Goal: Check status: Check status

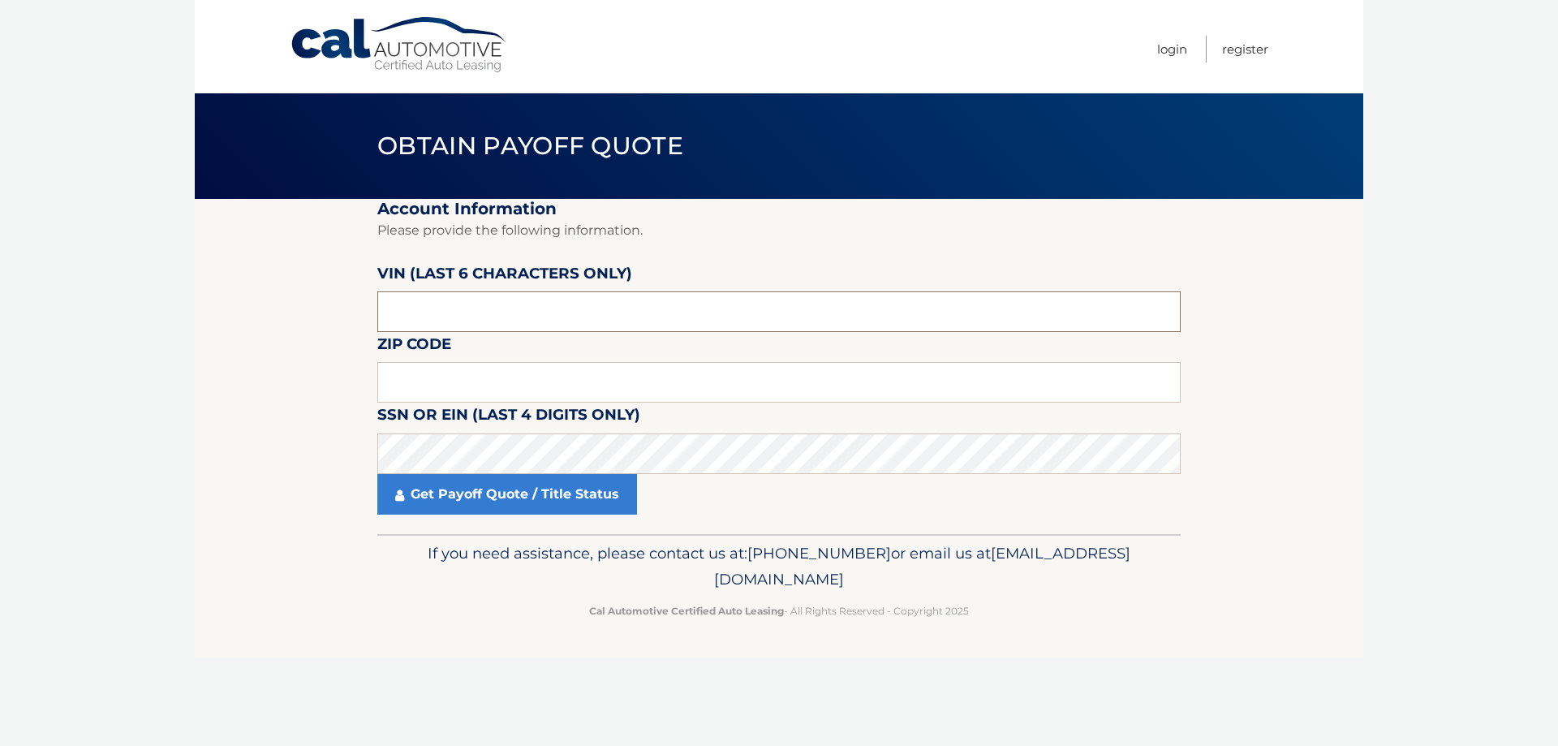
click at [445, 302] on input "text" at bounding box center [779, 311] width 804 height 41
click at [450, 380] on input "text" at bounding box center [779, 382] width 804 height 41
click at [420, 330] on input "text" at bounding box center [779, 311] width 804 height 41
paste input "1HGCV1"
type input "1HGCV1"
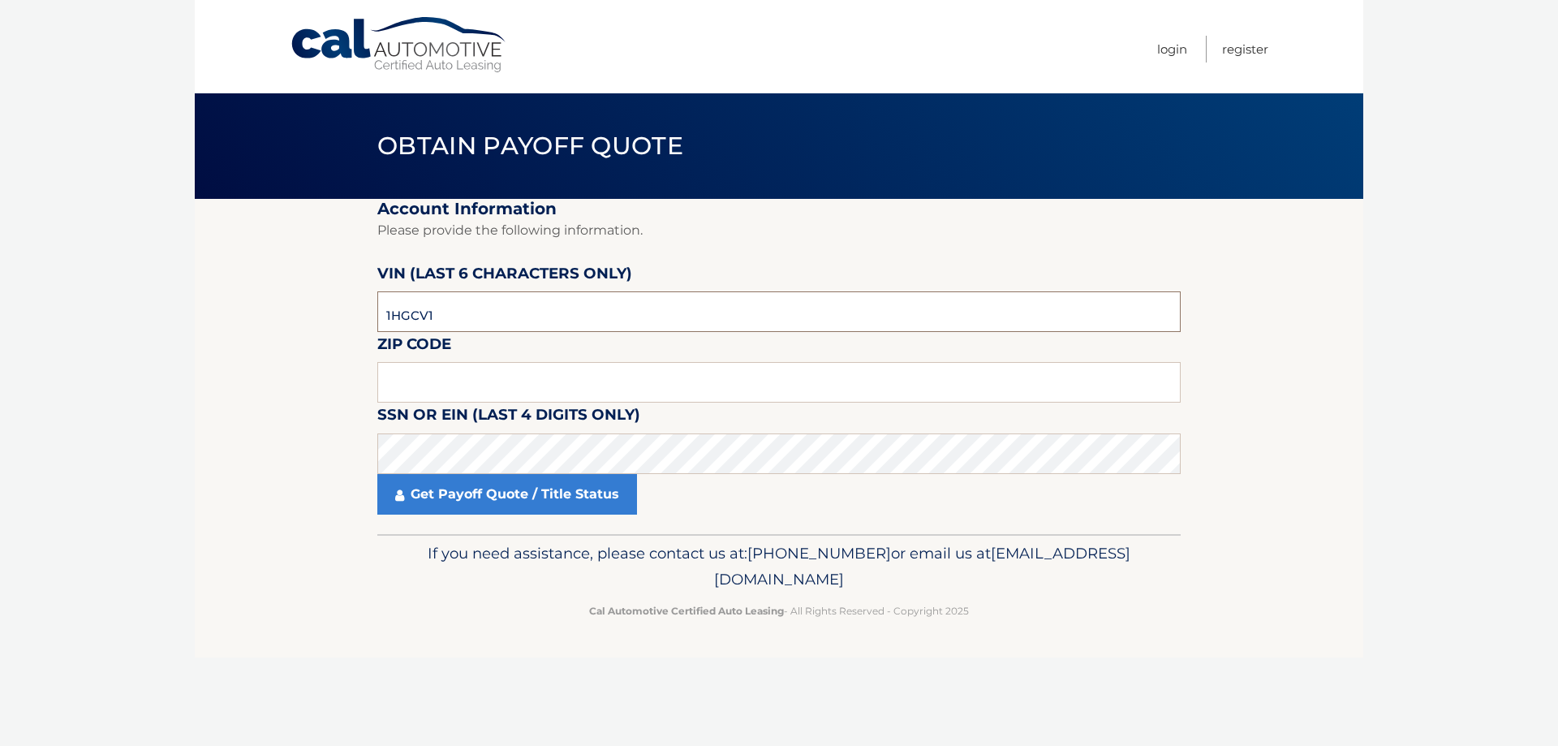
drag, startPoint x: 471, startPoint y: 319, endPoint x: 358, endPoint y: 302, distance: 114.1
click at [358, 302] on section "Account Information Please provide the following information. [PERSON_NAME] (la…" at bounding box center [779, 366] width 1169 height 335
drag, startPoint x: 420, startPoint y: 308, endPoint x: 355, endPoint y: 449, distance: 155.4
click at [355, 449] on section "Account Information Please provide the following information. [PERSON_NAME] (la…" at bounding box center [779, 366] width 1169 height 335
click at [421, 365] on input "text" at bounding box center [779, 382] width 804 height 41
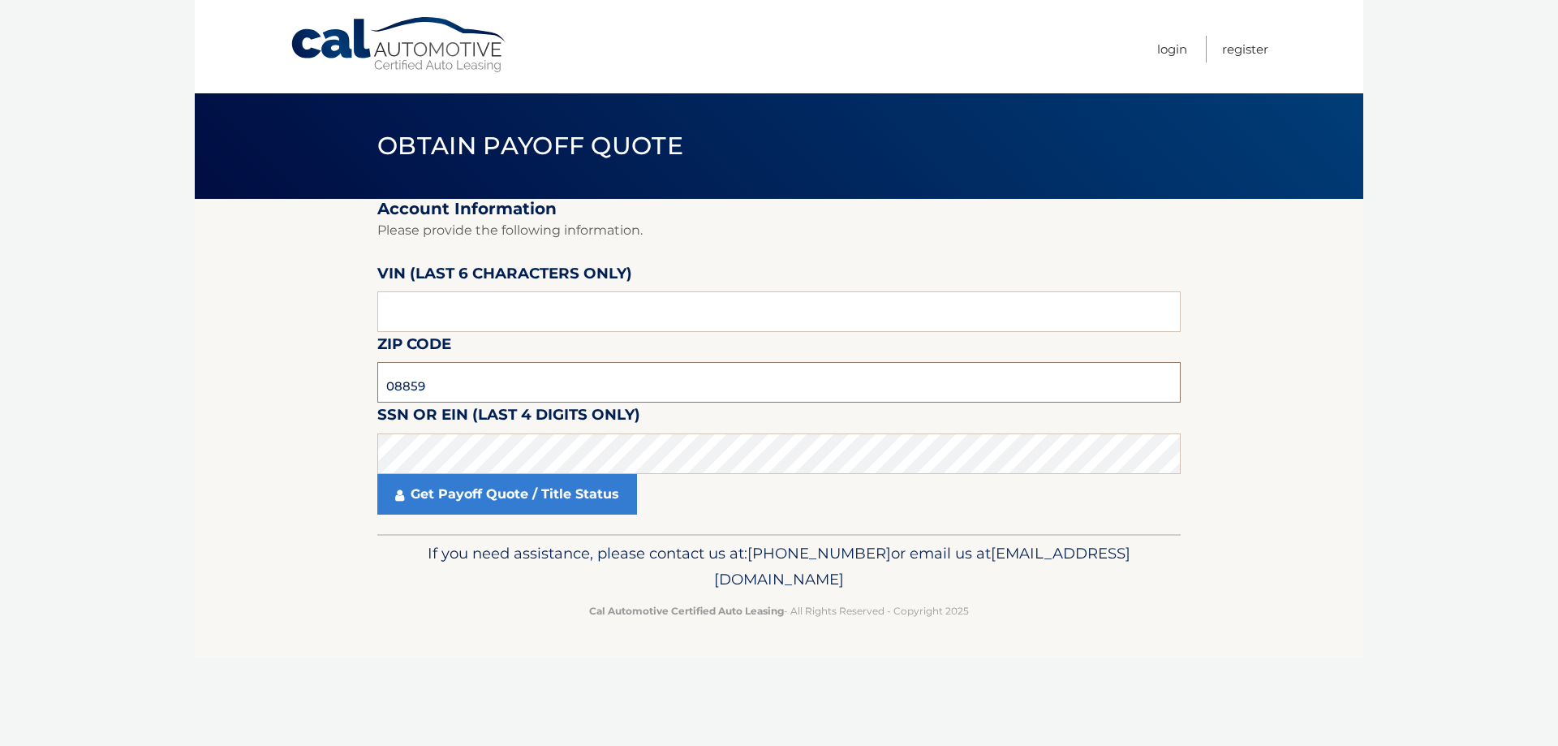
type input "08859"
click at [429, 433] on label "SSN or EIN (last 4 digits only)" at bounding box center [508, 418] width 263 height 30
click at [460, 507] on link "Get Payoff Quote / Title Status" at bounding box center [507, 494] width 260 height 41
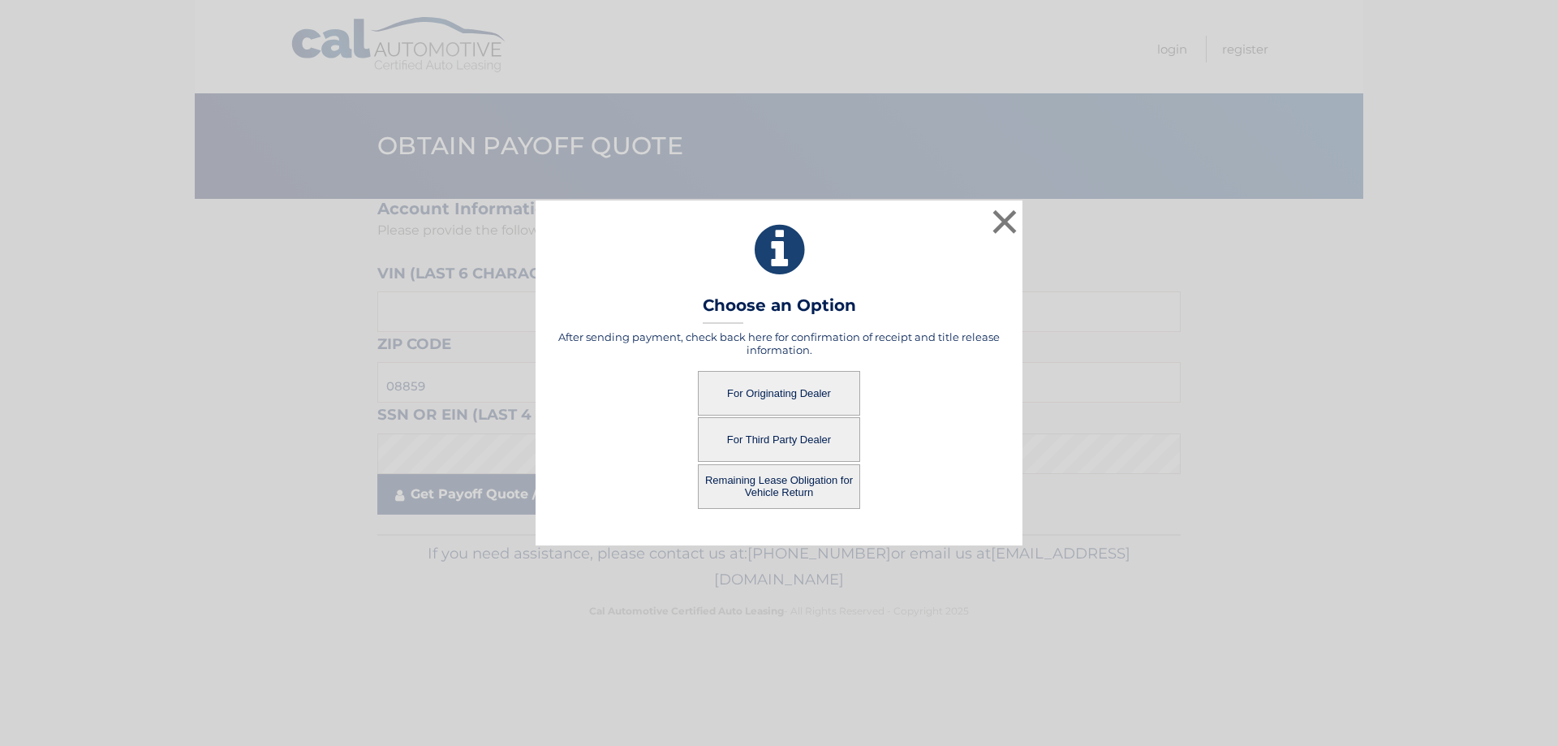
click at [465, 506] on body "× Choose an Option After sending payment, check back here for confirmation of r…" at bounding box center [779, 373] width 1558 height 746
click at [778, 390] on button "For Originating Dealer" at bounding box center [779, 393] width 162 height 45
click at [778, 388] on button "For Originating Dealer" at bounding box center [779, 393] width 162 height 45
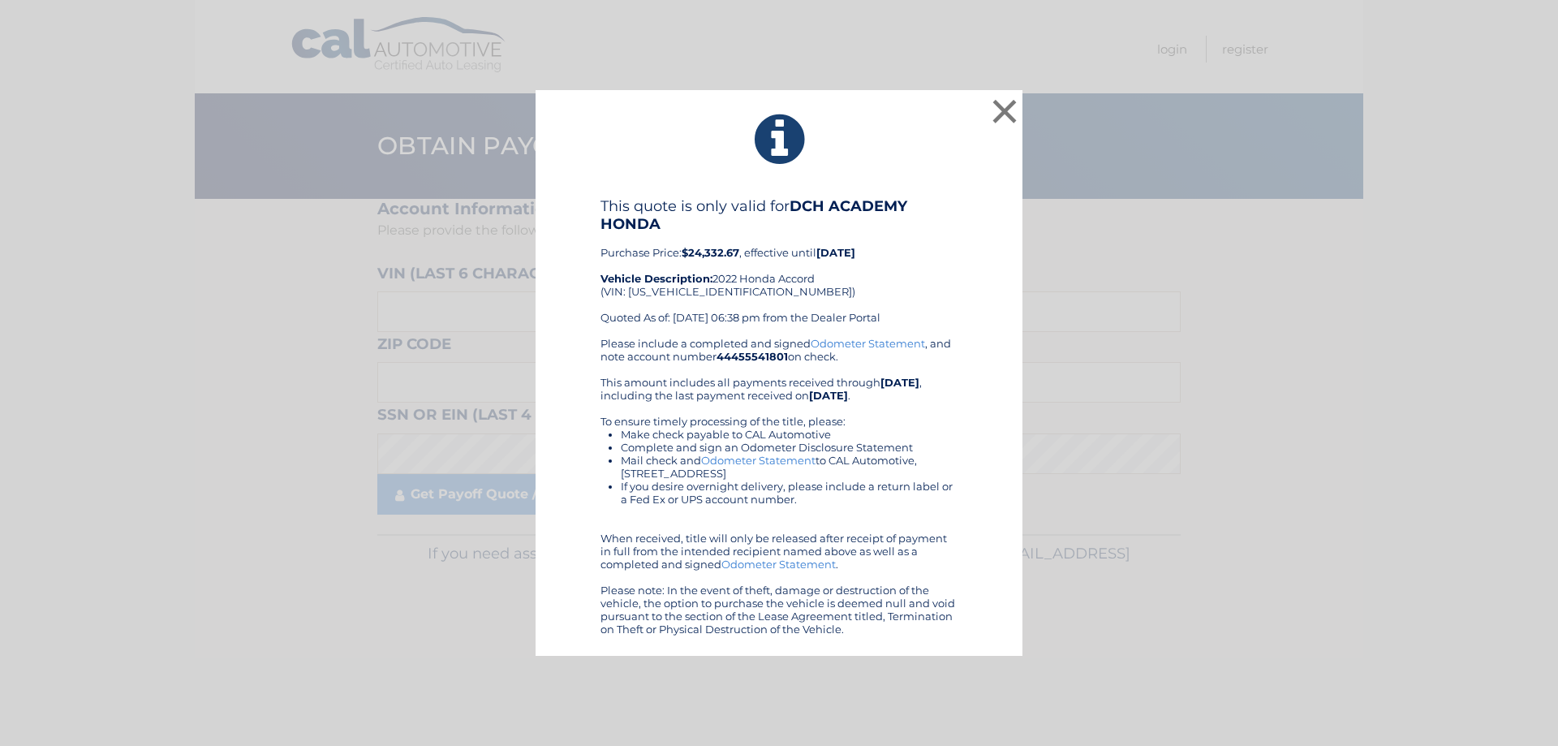
click at [723, 249] on b "$24,332.67" at bounding box center [711, 252] width 58 height 13
copy b "24,332.67"
